Goal: Navigation & Orientation: Find specific page/section

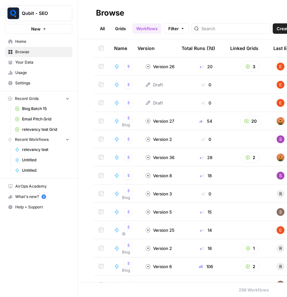
drag, startPoint x: 235, startPoint y: 9, endPoint x: 220, endPoint y: 12, distance: 14.5
click at [220, 12] on h2 "Browse" at bounding box center [182, 13] width 173 height 10
click at [209, 53] on div "Total Runs (7d)" at bounding box center [198, 48] width 33 height 18
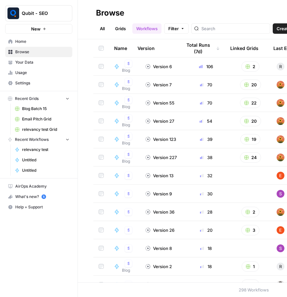
click at [209, 53] on div "Total Runs (7d)" at bounding box center [201, 48] width 38 height 18
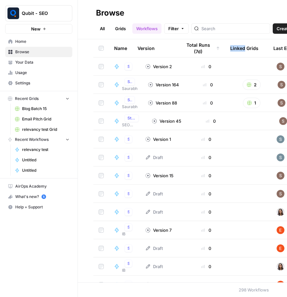
click at [209, 53] on div "Total Runs (7d)" at bounding box center [201, 48] width 38 height 18
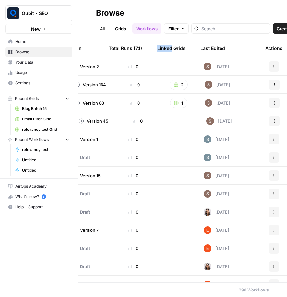
click at [219, 45] on div "Last Edited" at bounding box center [213, 48] width 25 height 18
